Goal: Transaction & Acquisition: Subscribe to service/newsletter

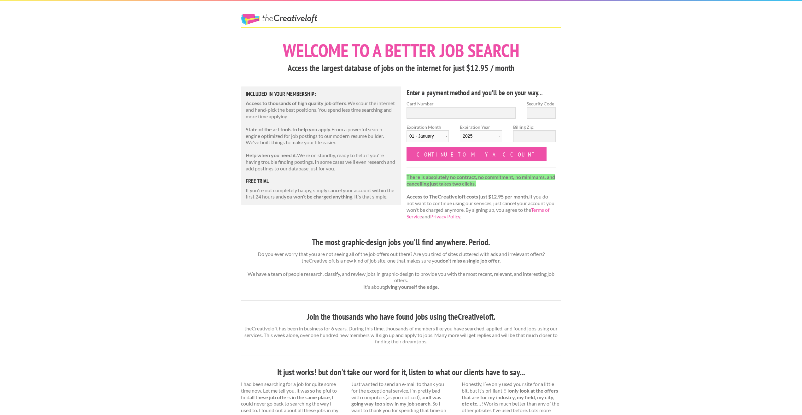
click at [359, 47] on h1 "Welcome to a better job search" at bounding box center [401, 50] width 320 height 18
click at [277, 19] on link "The Creative Loft" at bounding box center [279, 19] width 76 height 11
click at [308, 17] on link "The Creative Loft" at bounding box center [279, 19] width 76 height 11
